Goal: Task Accomplishment & Management: Use online tool/utility

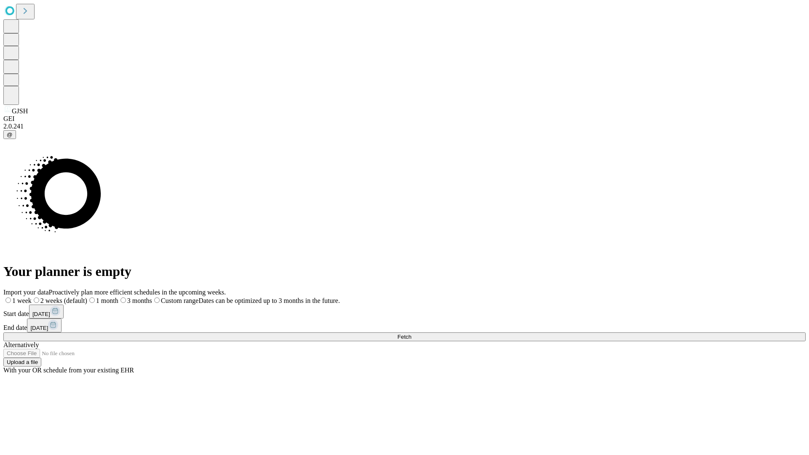
click at [411, 334] on span "Fetch" at bounding box center [405, 337] width 14 height 6
